Goal: Use online tool/utility: Utilize a website feature to perform a specific function

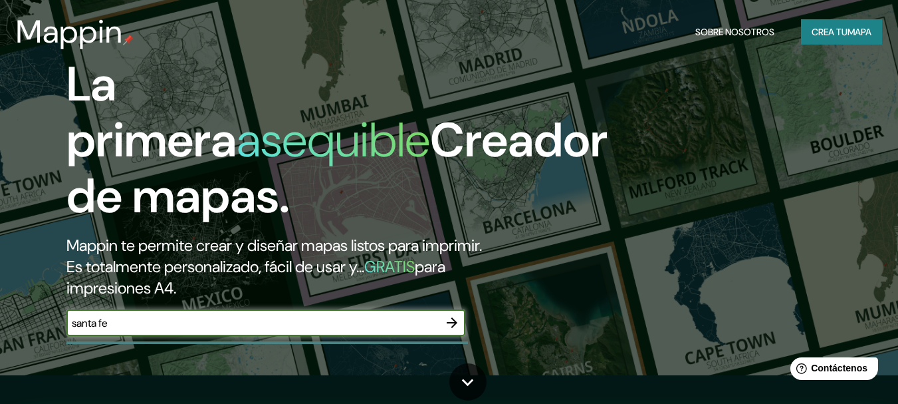
scroll to position [45, 0]
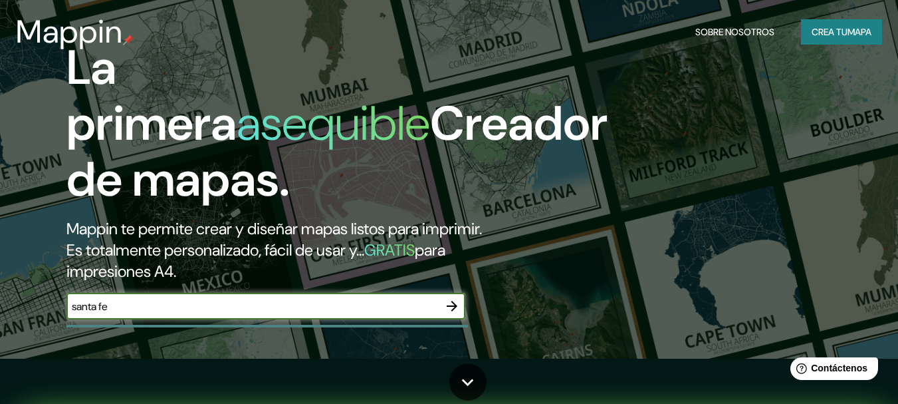
type input "santa fe"
click at [457, 306] on icon "button" at bounding box center [452, 306] width 16 height 16
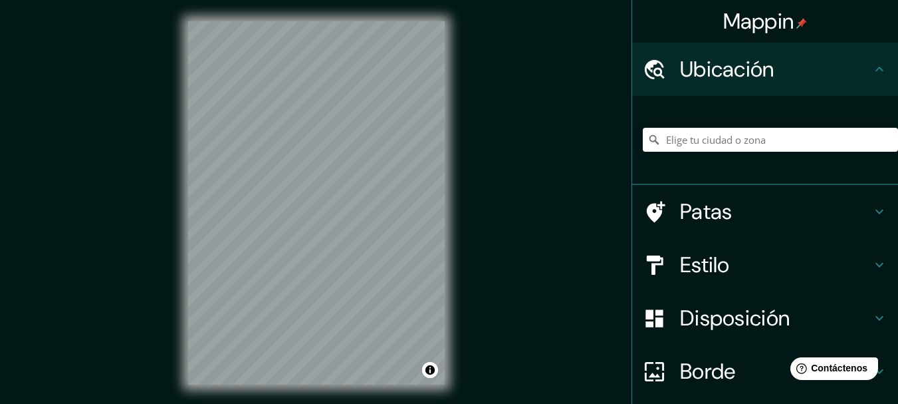
click at [527, 134] on div "Mappin Ubicación Patas Estilo Disposición Borde Elige un borde. Consejo : puede…" at bounding box center [449, 213] width 898 height 427
click at [382, 0] on html "Mappin Ubicación Patas Estilo Disposición Borde Elige un borde. Consejo : puede…" at bounding box center [449, 202] width 898 height 404
click at [372, 0] on html "Mappin Ubicación Patas Estilo Disposición Borde Elige un borde. Consejo : puede…" at bounding box center [449, 202] width 898 height 404
click at [507, 88] on div "Mappin Ubicación Patas Estilo Disposición Borde Elige un borde. Consejo : puede…" at bounding box center [449, 213] width 898 height 427
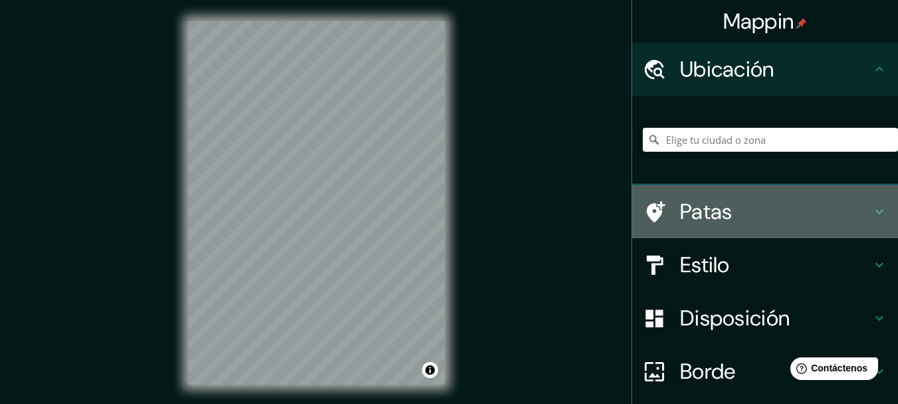
click at [871, 210] on icon at bounding box center [879, 211] width 16 height 16
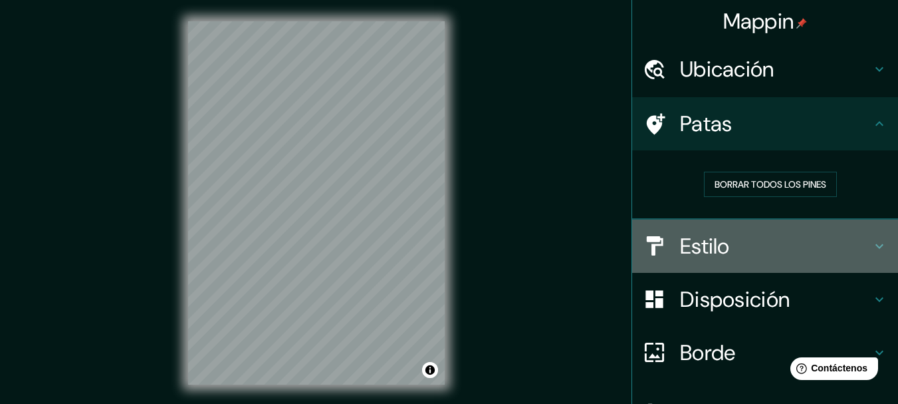
click at [871, 247] on icon at bounding box center [879, 246] width 16 height 16
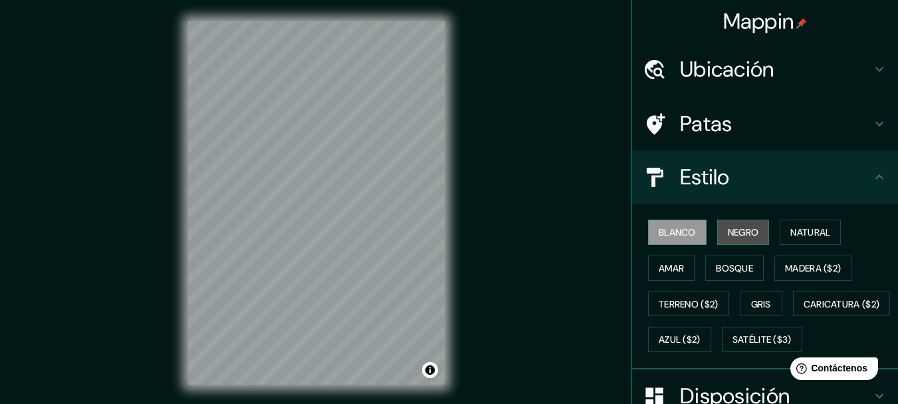
click at [719, 235] on button "Negro" at bounding box center [743, 231] width 53 height 25
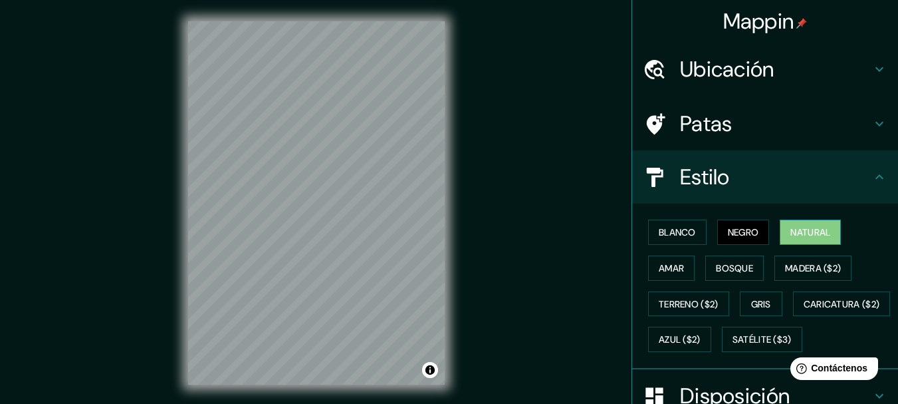
click at [801, 236] on font "Natural" at bounding box center [810, 232] width 40 height 12
click at [671, 263] on font "Amar" at bounding box center [671, 268] width 25 height 12
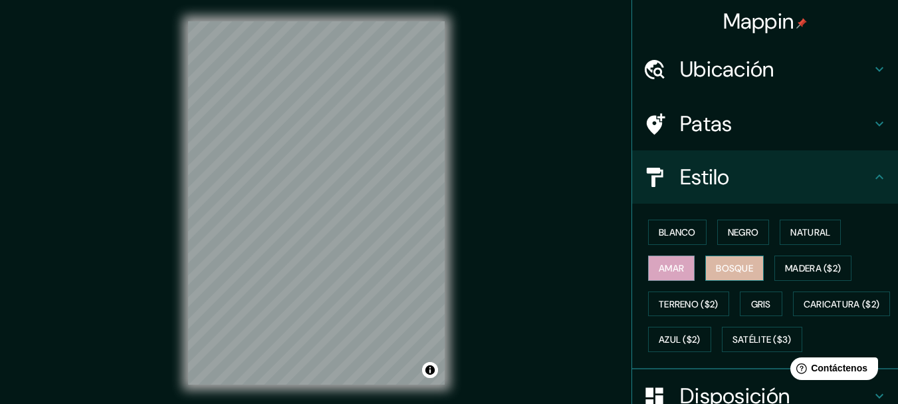
click at [705, 269] on button "Bosque" at bounding box center [734, 267] width 58 height 25
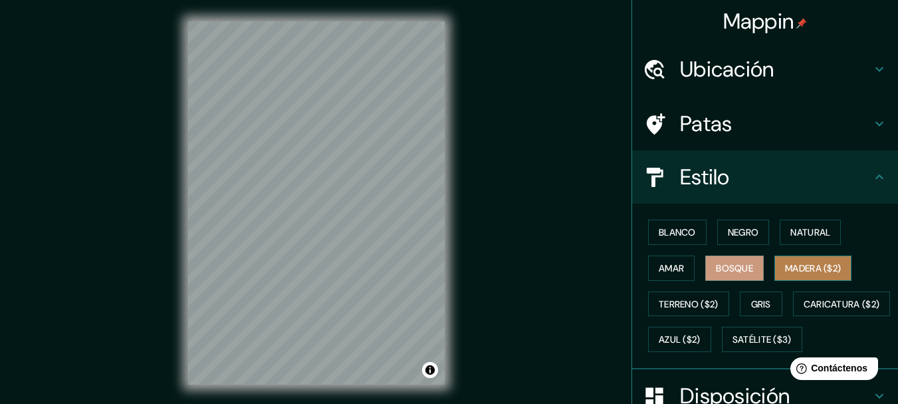
click at [785, 259] on font "Madera ($2)" at bounding box center [813, 267] width 56 height 17
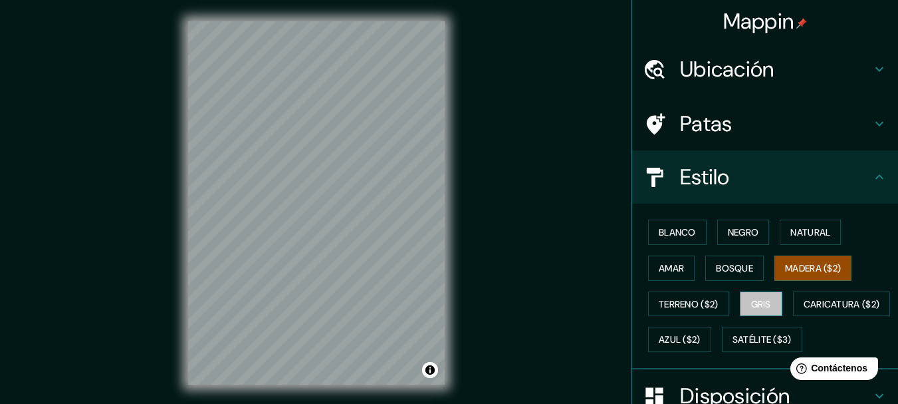
click at [754, 301] on font "Gris" at bounding box center [761, 304] width 20 height 12
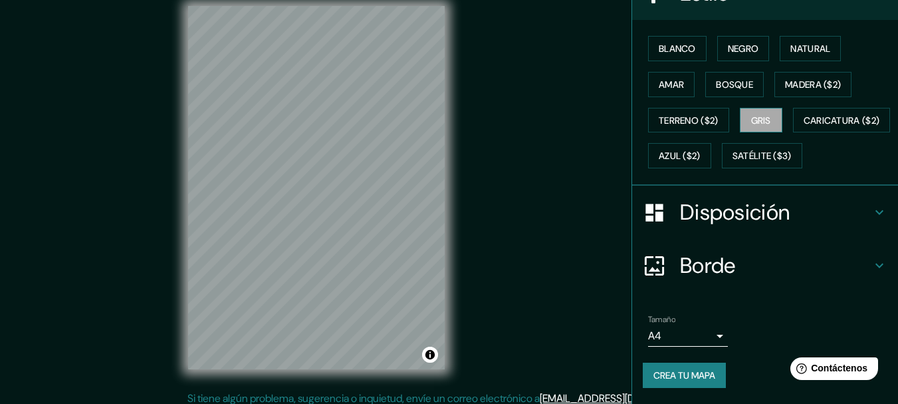
scroll to position [23, 0]
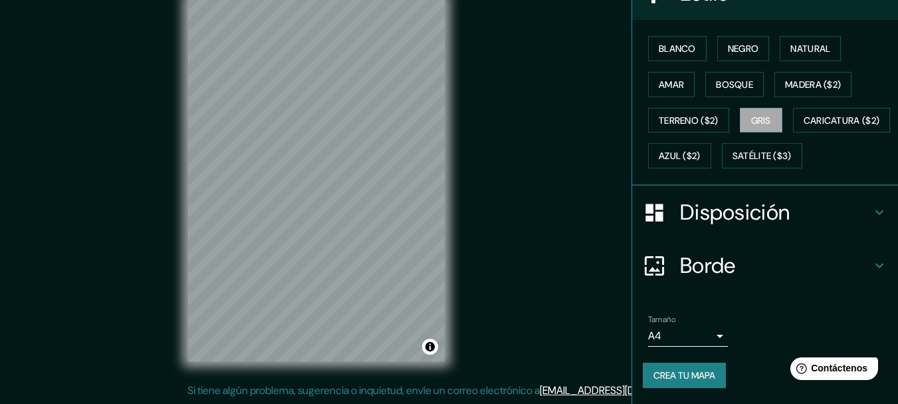
click at [766, 226] on font "Disposición" at bounding box center [735, 212] width 110 height 28
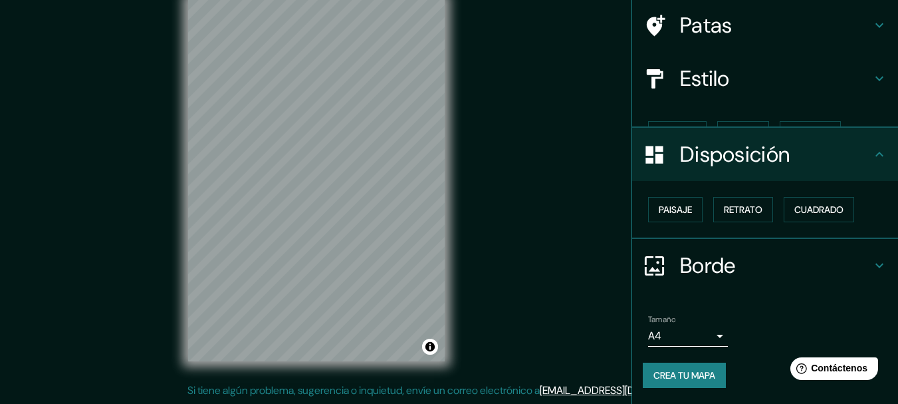
scroll to position [76, 0]
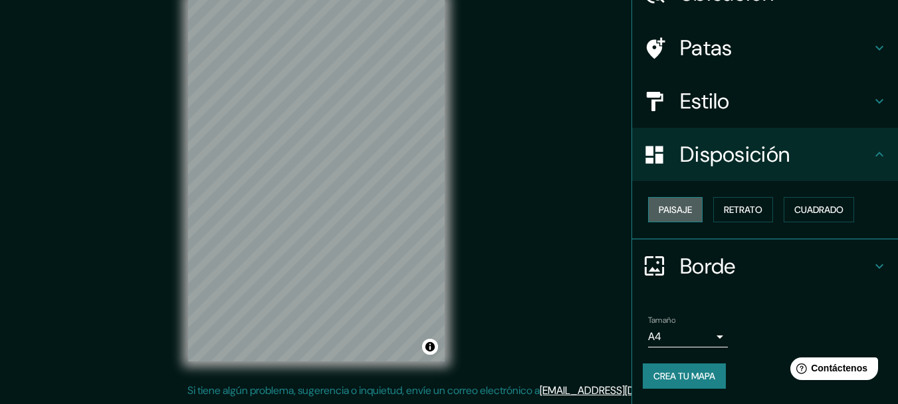
click at [685, 203] on button "Paisaje" at bounding box center [675, 209] width 55 height 25
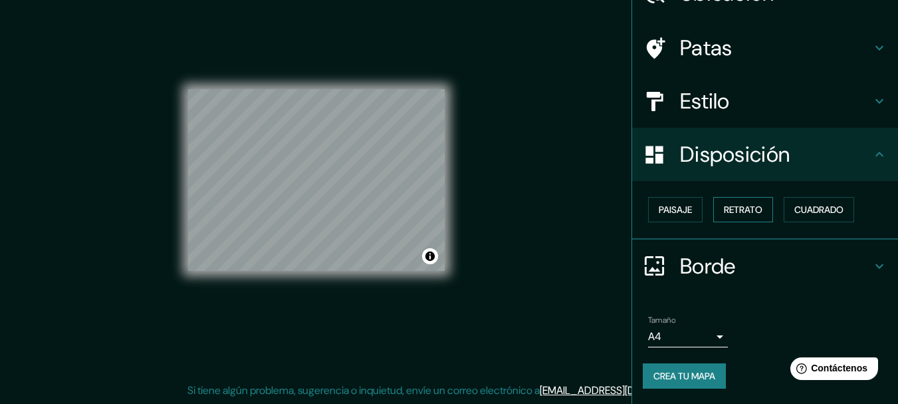
click at [730, 209] on font "Retrato" at bounding box center [743, 209] width 39 height 12
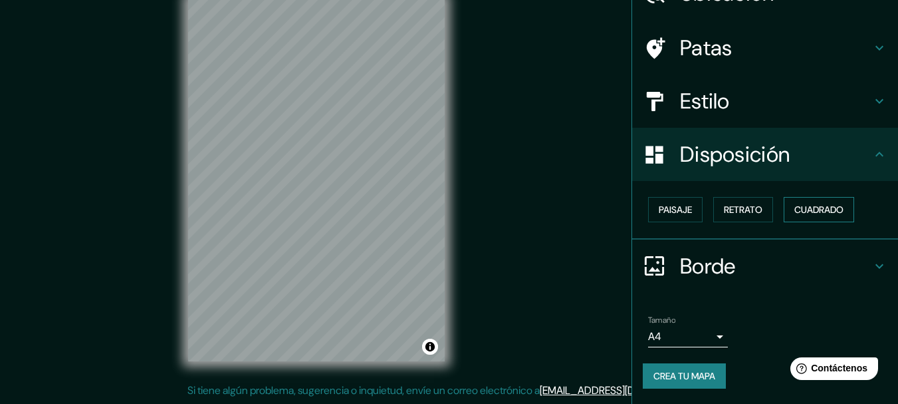
click at [807, 210] on font "Cuadrado" at bounding box center [818, 209] width 49 height 12
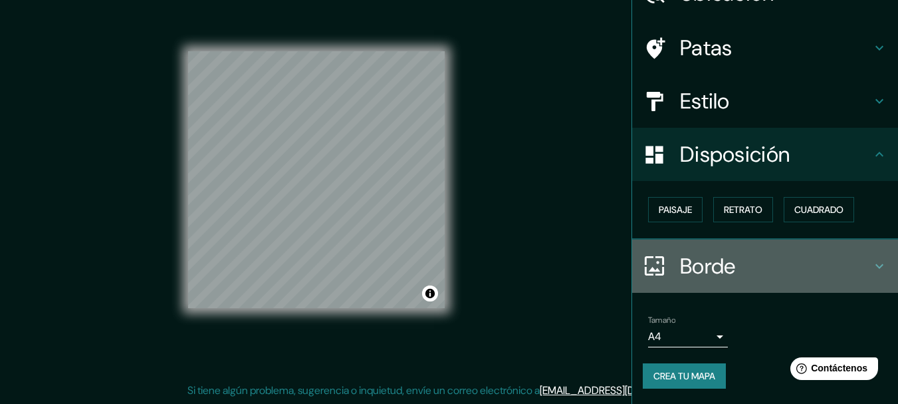
click at [651, 275] on icon at bounding box center [654, 265] width 19 height 19
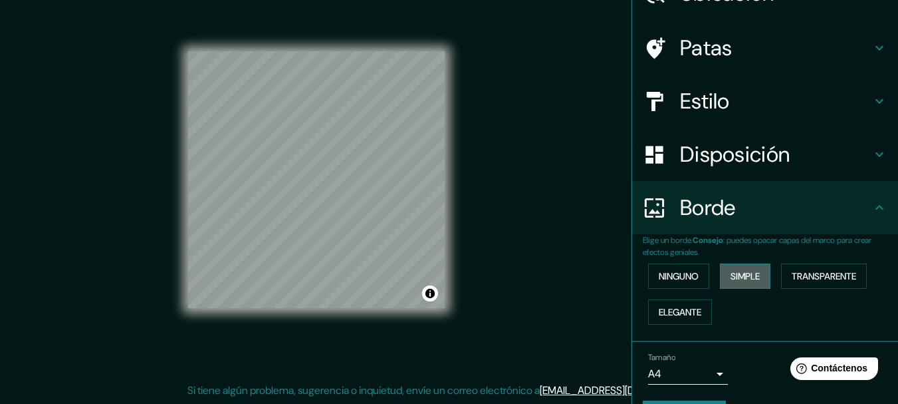
click at [739, 272] on font "Simple" at bounding box center [745, 276] width 29 height 12
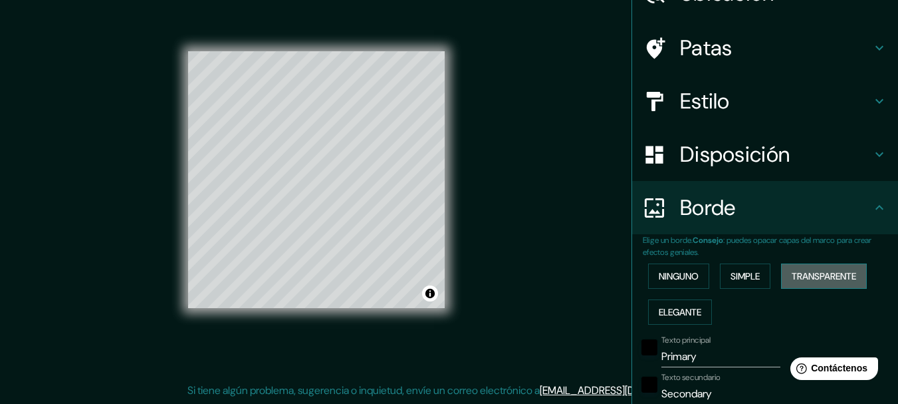
click at [837, 279] on font "Transparente" at bounding box center [824, 276] width 64 height 12
click at [678, 312] on font "Elegante" at bounding box center [680, 312] width 43 height 12
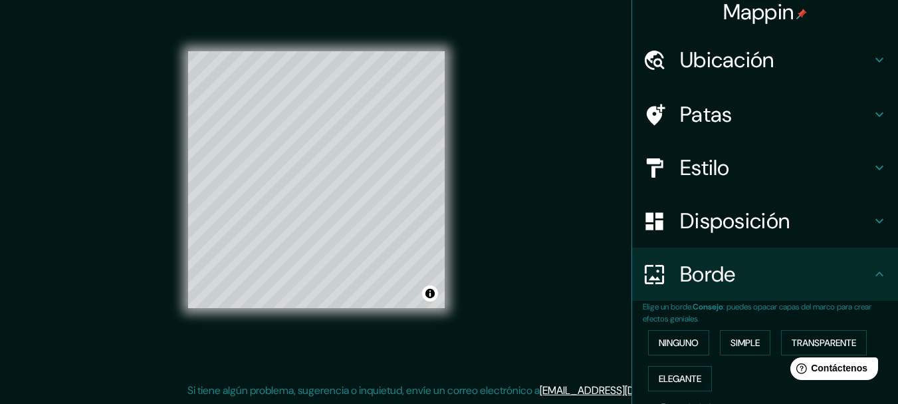
scroll to position [0, 0]
